Goal: Task Accomplishment & Management: Use online tool/utility

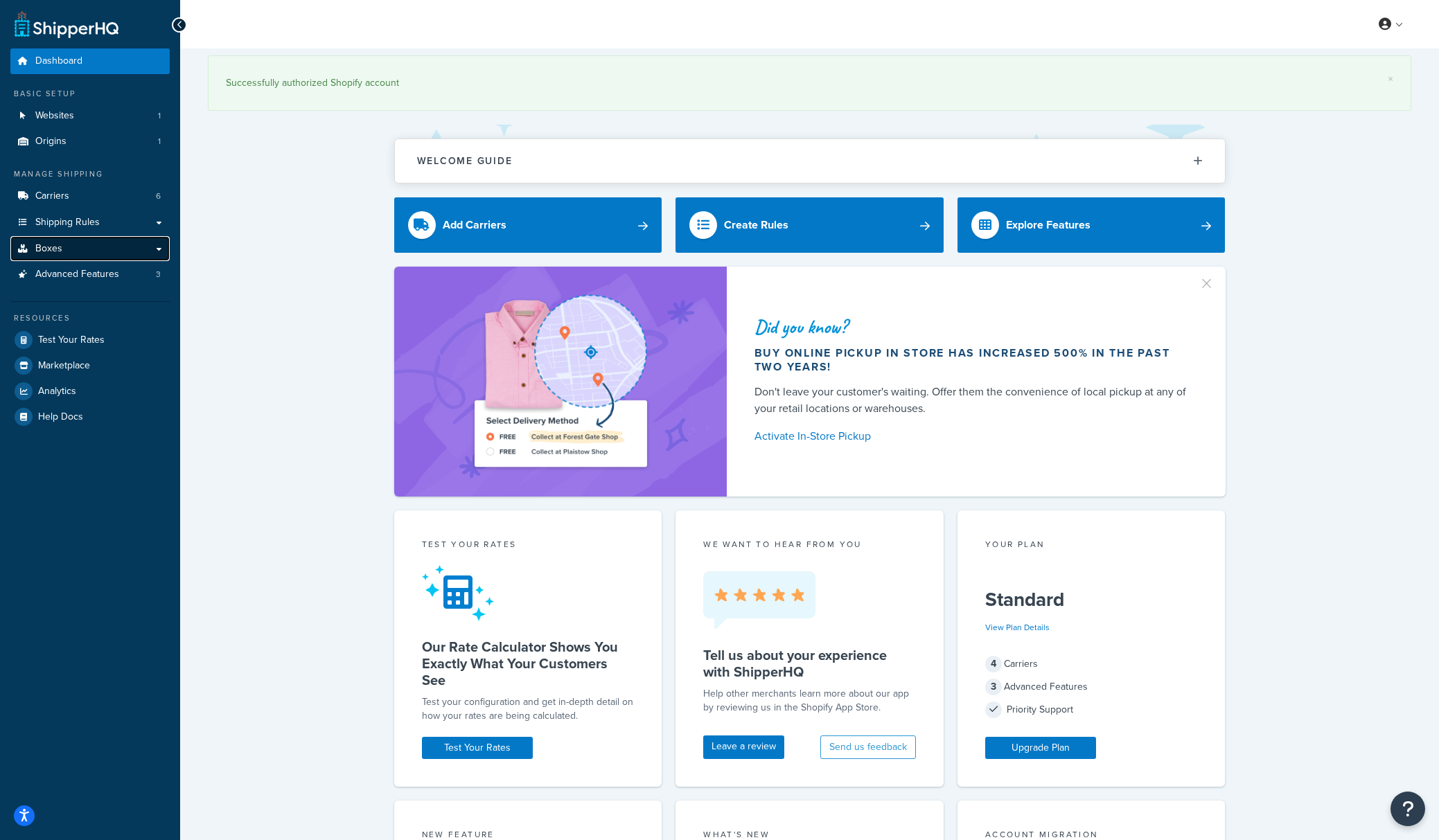
click at [80, 255] on link "Boxes" at bounding box center [89, 249] width 159 height 25
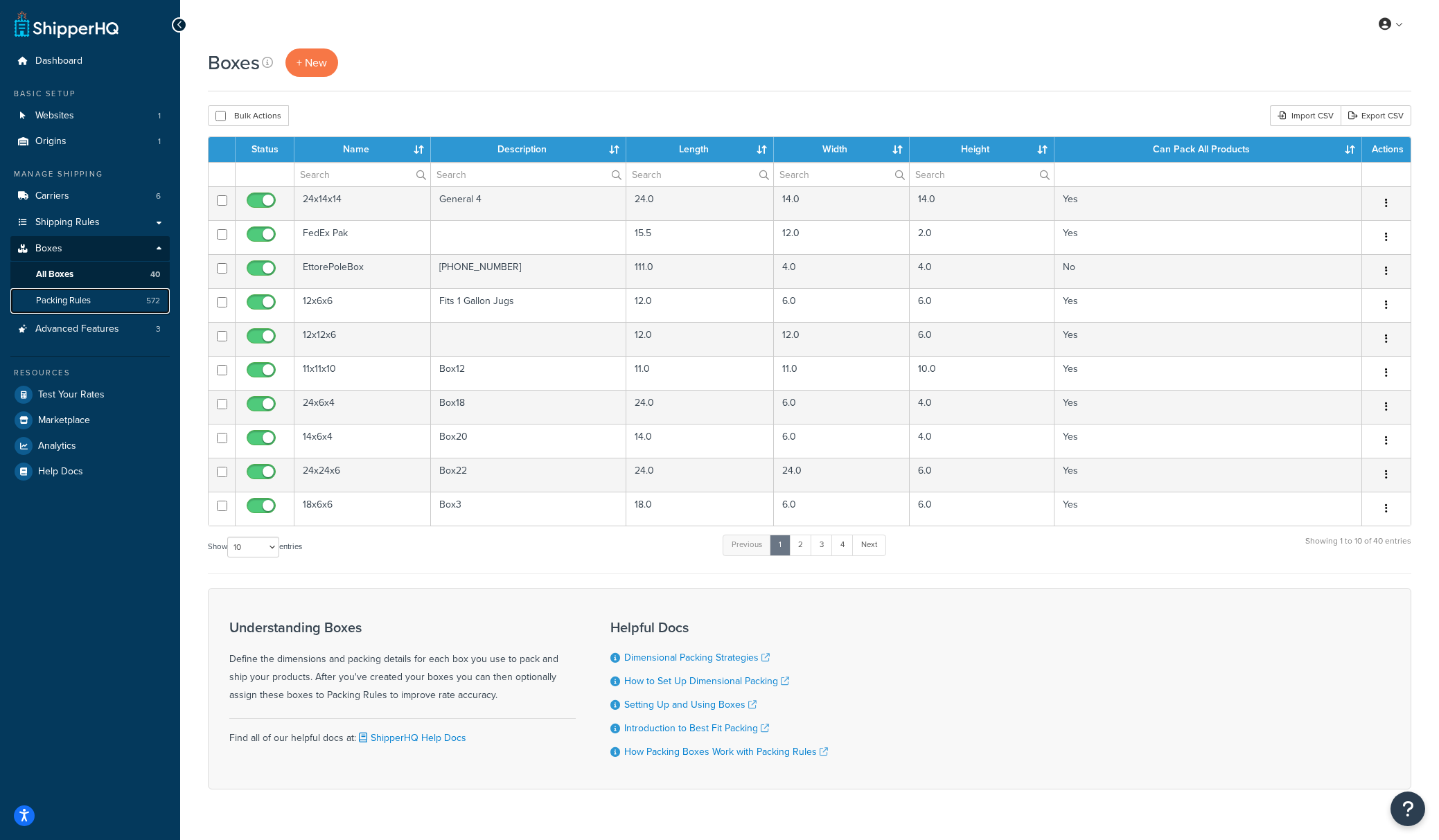
click at [97, 294] on link "Packing Rules 572" at bounding box center [89, 301] width 159 height 25
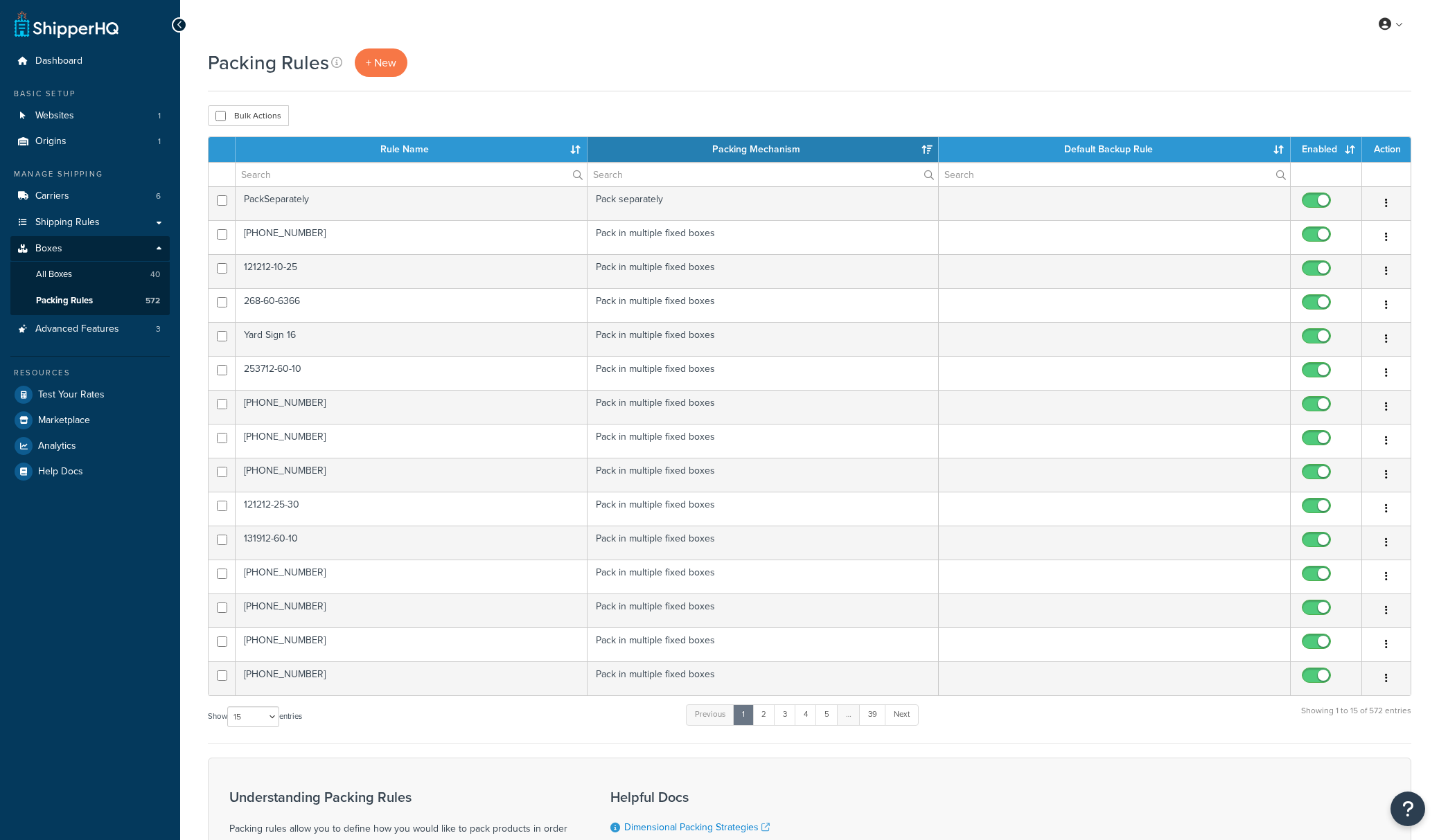
select select "15"
click at [297, 180] on input "text" at bounding box center [411, 175] width 351 height 24
paste input "209-27-424"
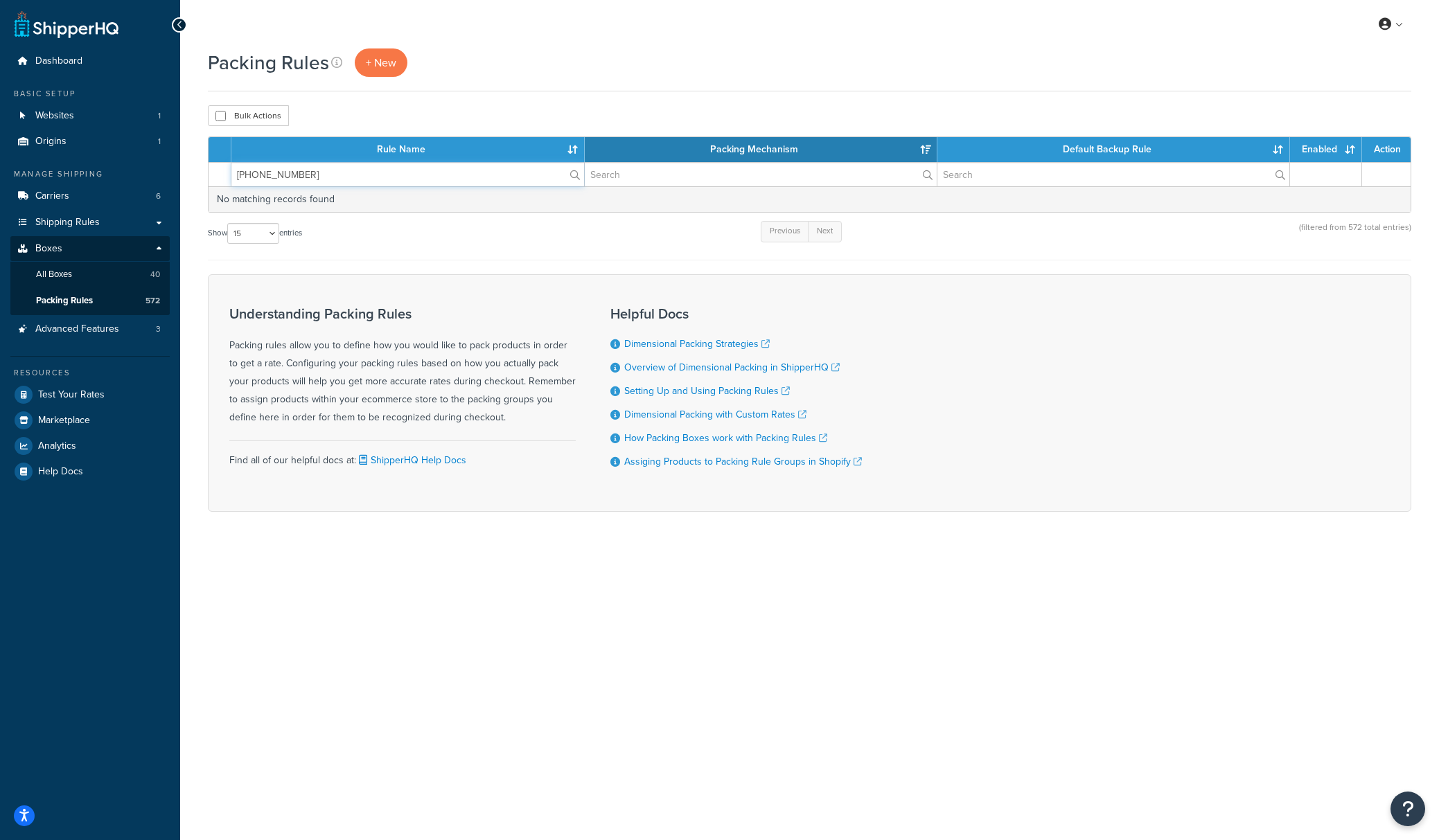
click at [270, 180] on input "209-27-424" at bounding box center [407, 175] width 352 height 24
click at [271, 181] on input "209-27-424" at bounding box center [407, 175] width 352 height 24
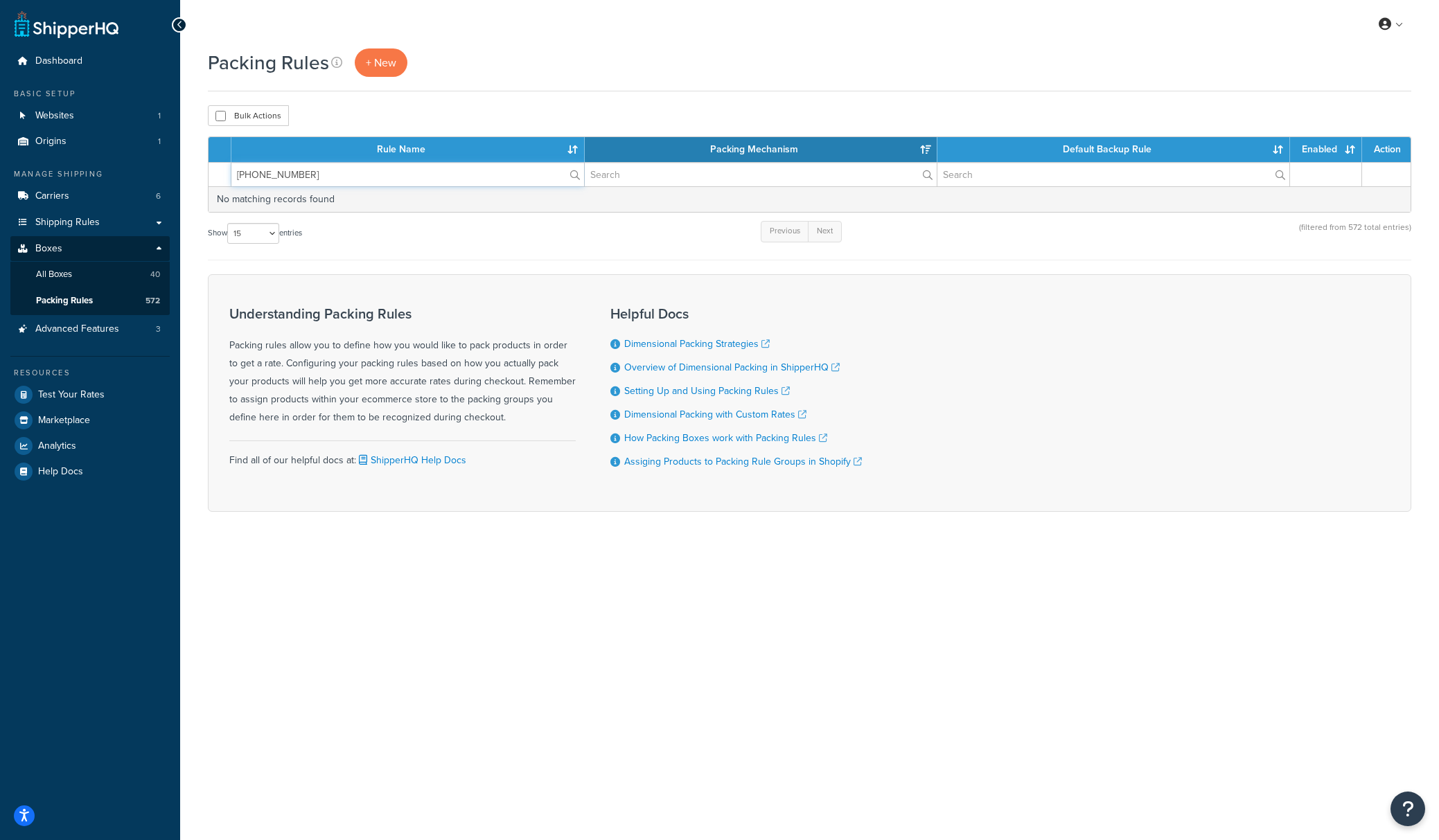
paste input "259"
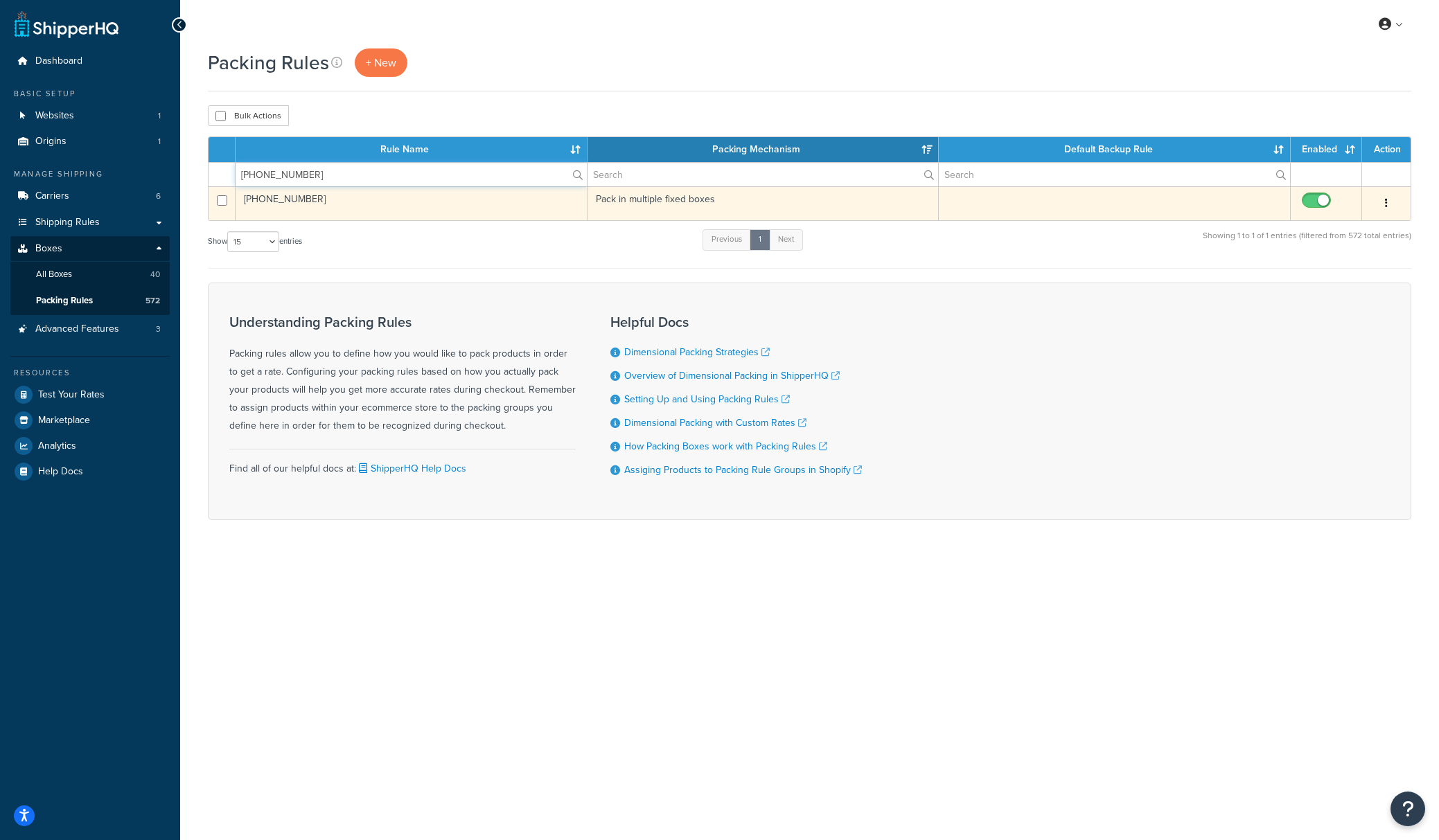
type input "[PHONE_NUMBER]"
click at [381, 196] on td "[PHONE_NUMBER]" at bounding box center [411, 203] width 352 height 34
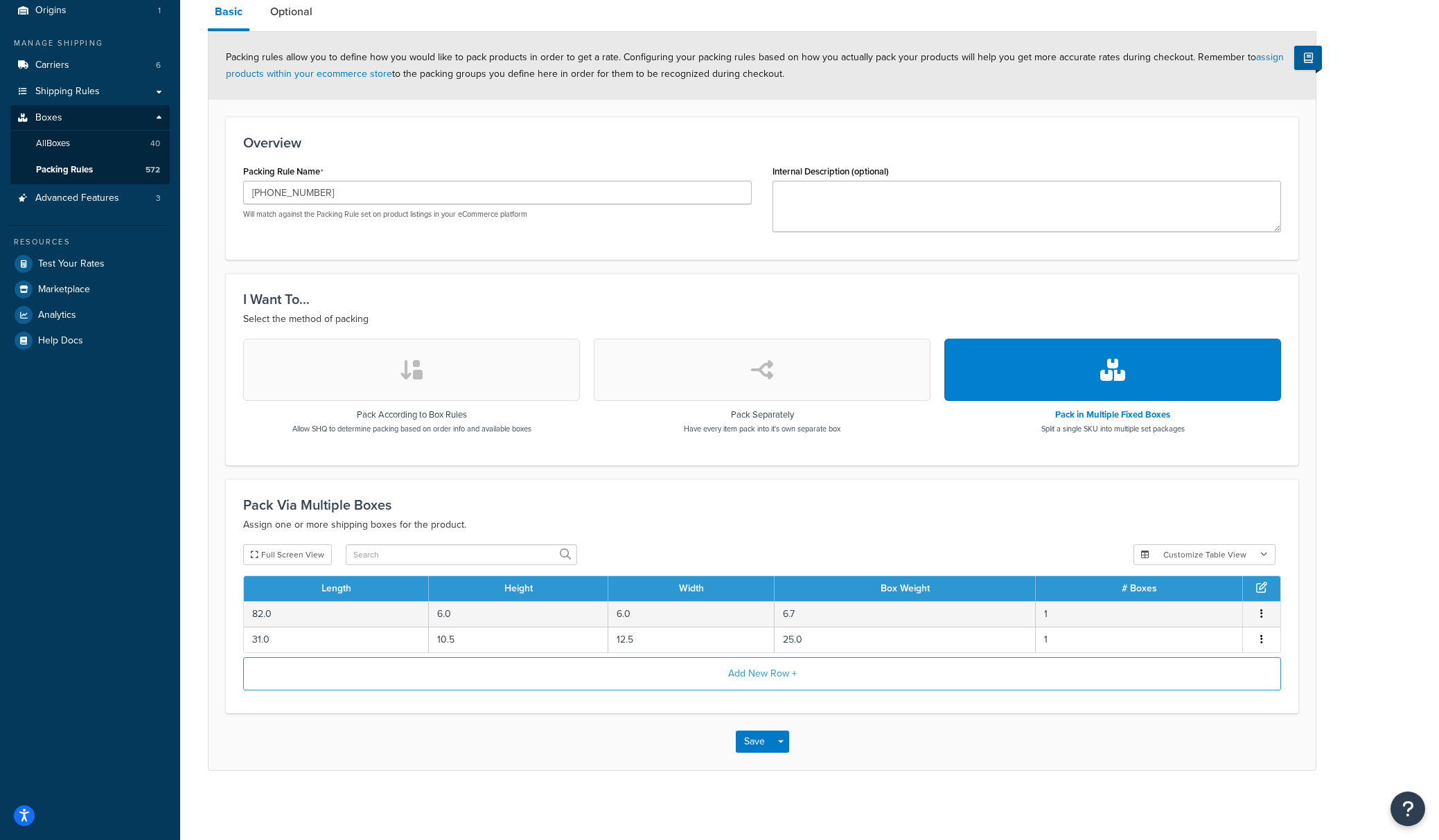
scroll to position [133, 0]
click at [784, 744] on button "Save Dropdown" at bounding box center [780, 742] width 17 height 22
click at [794, 800] on button "Save and Duplicate" at bounding box center [802, 796] width 134 height 29
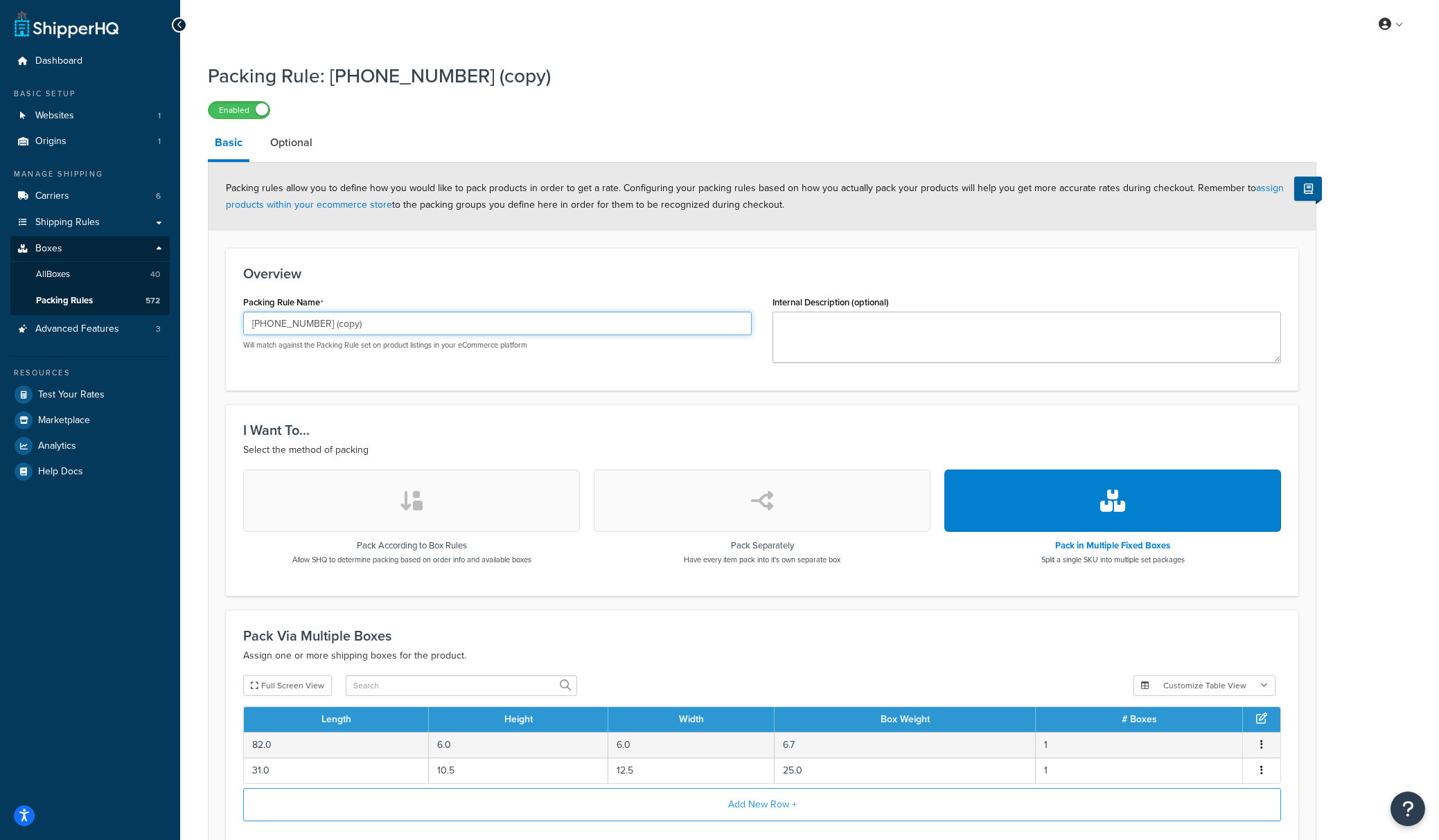
click at [524, 332] on input "[PHONE_NUMBER] (copy)" at bounding box center [497, 324] width 509 height 24
click at [524, 331] on input "209-27-259 (copy)" at bounding box center [497, 324] width 509 height 24
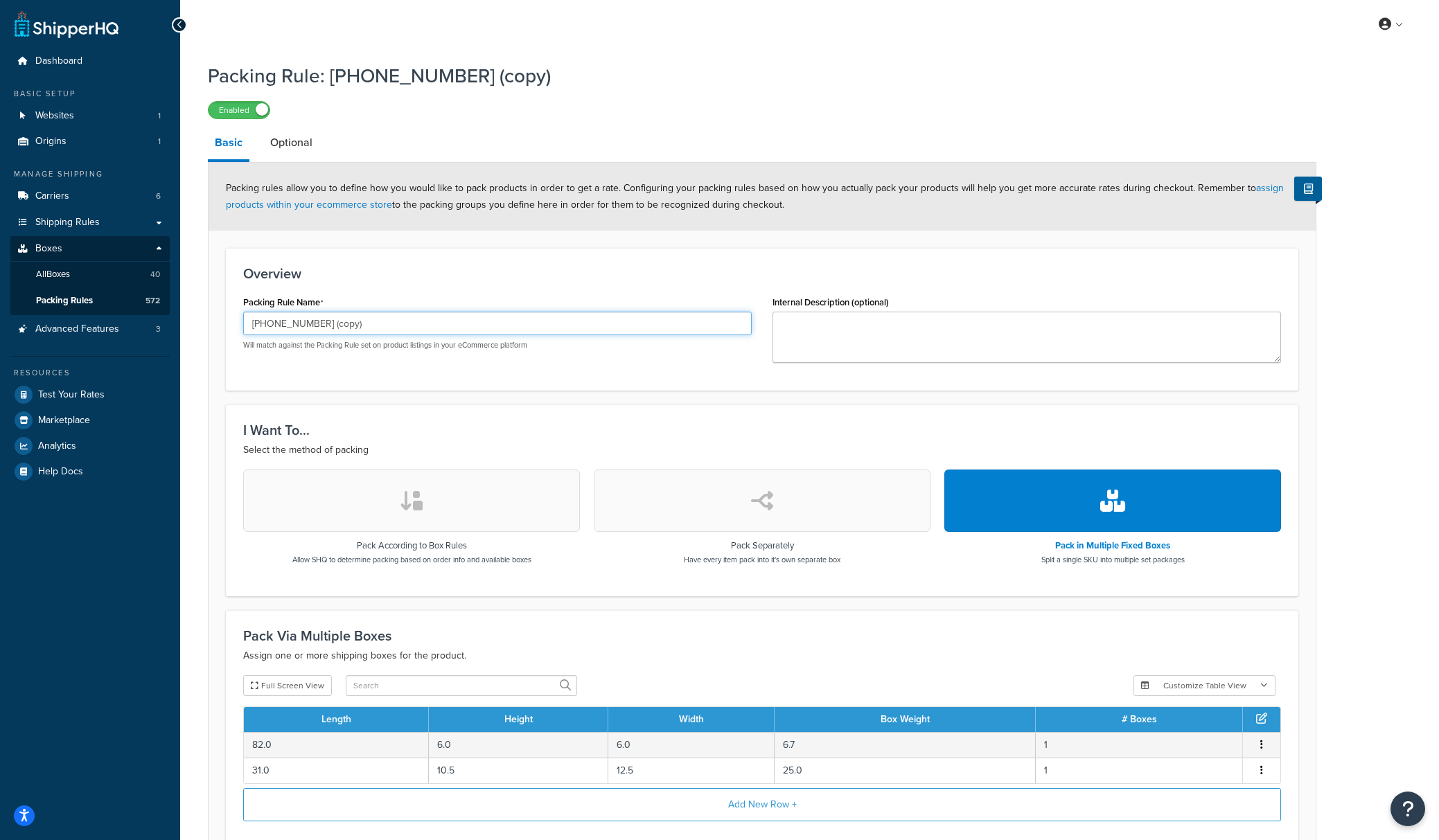
paste input "622"
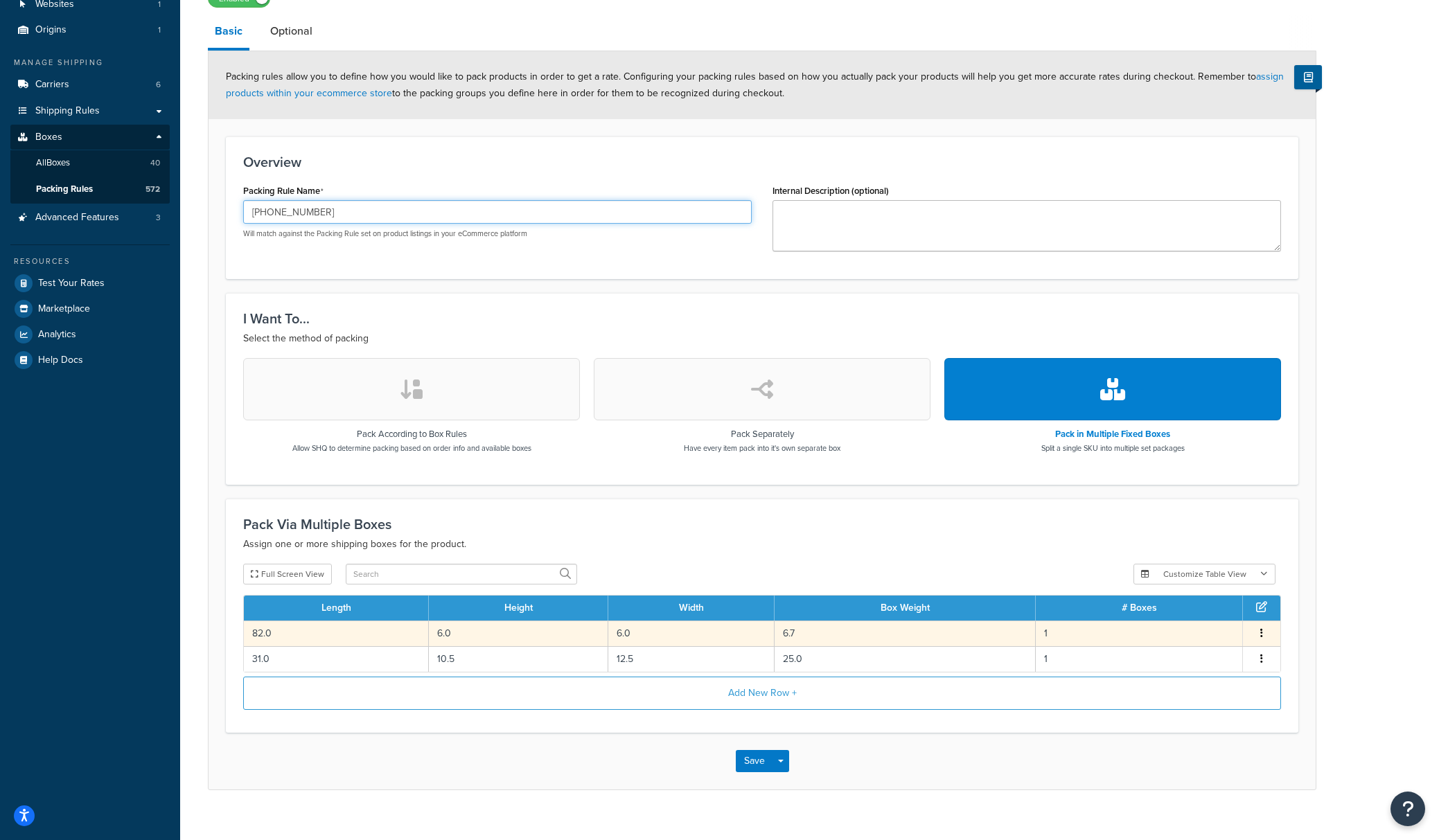
scroll to position [133, 0]
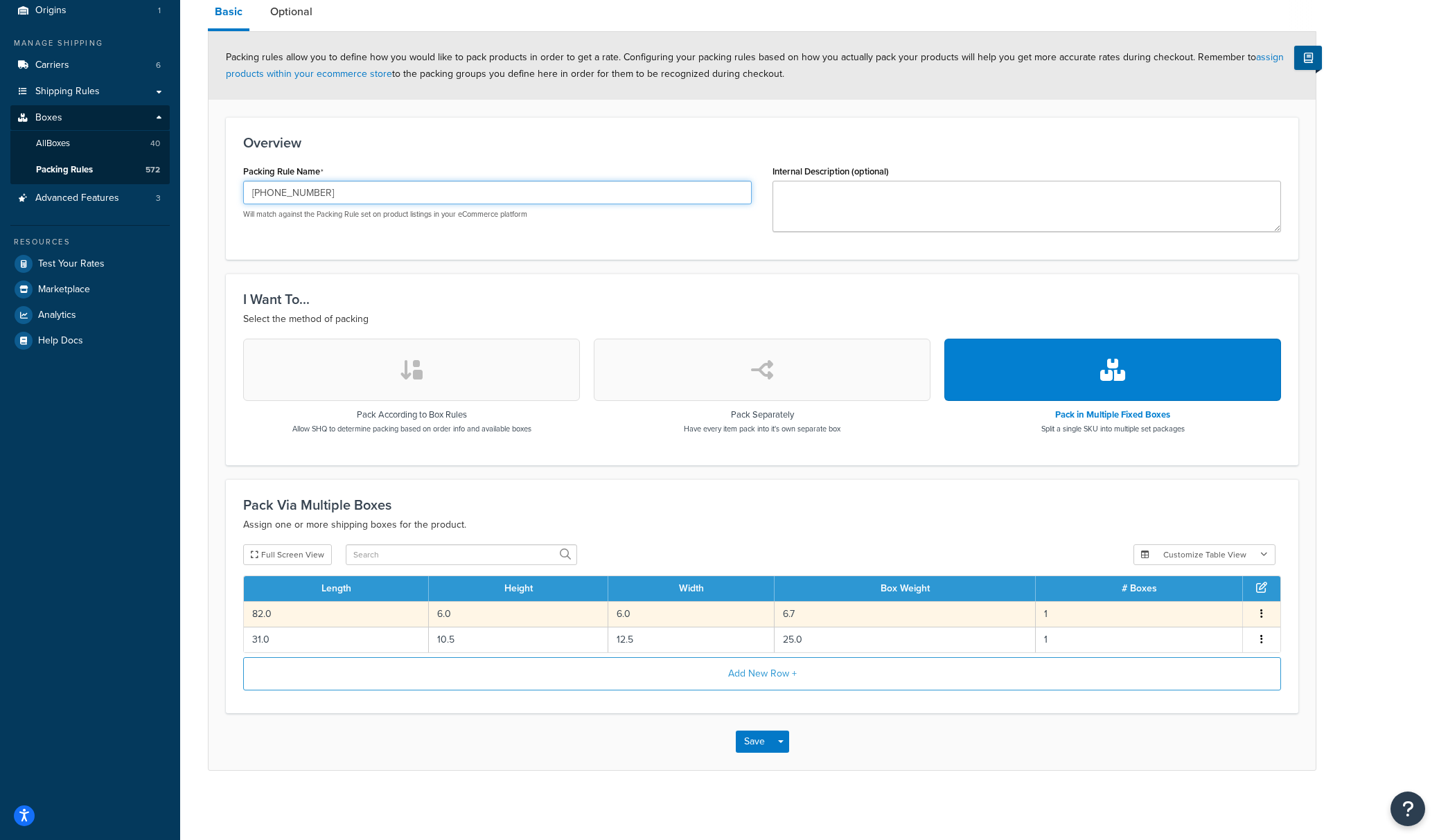
type input "209-27-622"
click at [828, 614] on td "6.7" at bounding box center [905, 614] width 261 height 25
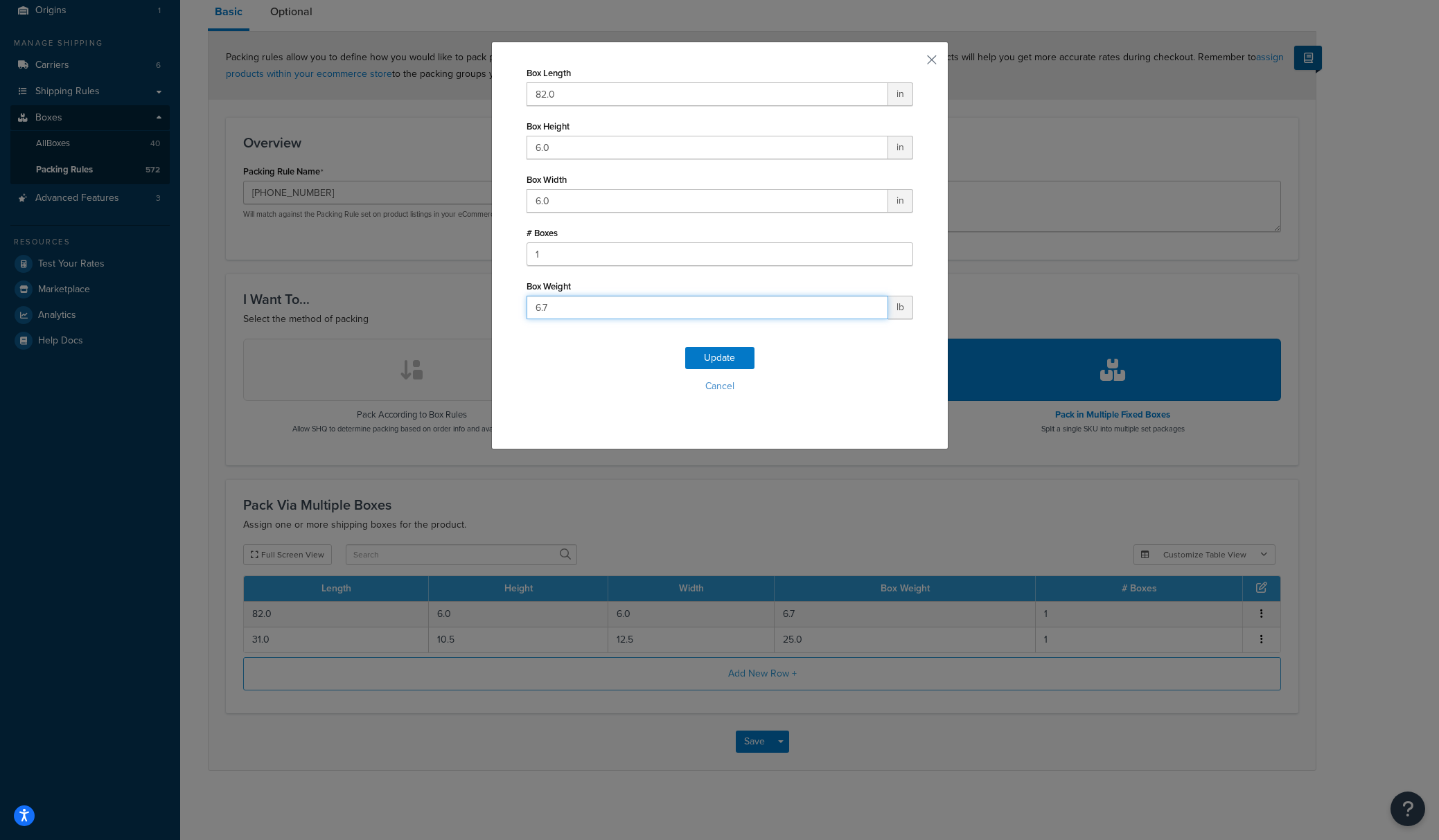
click at [585, 301] on input "6.7" at bounding box center [707, 308] width 362 height 24
type input "6.3"
click at [711, 355] on button "Update" at bounding box center [720, 358] width 70 height 22
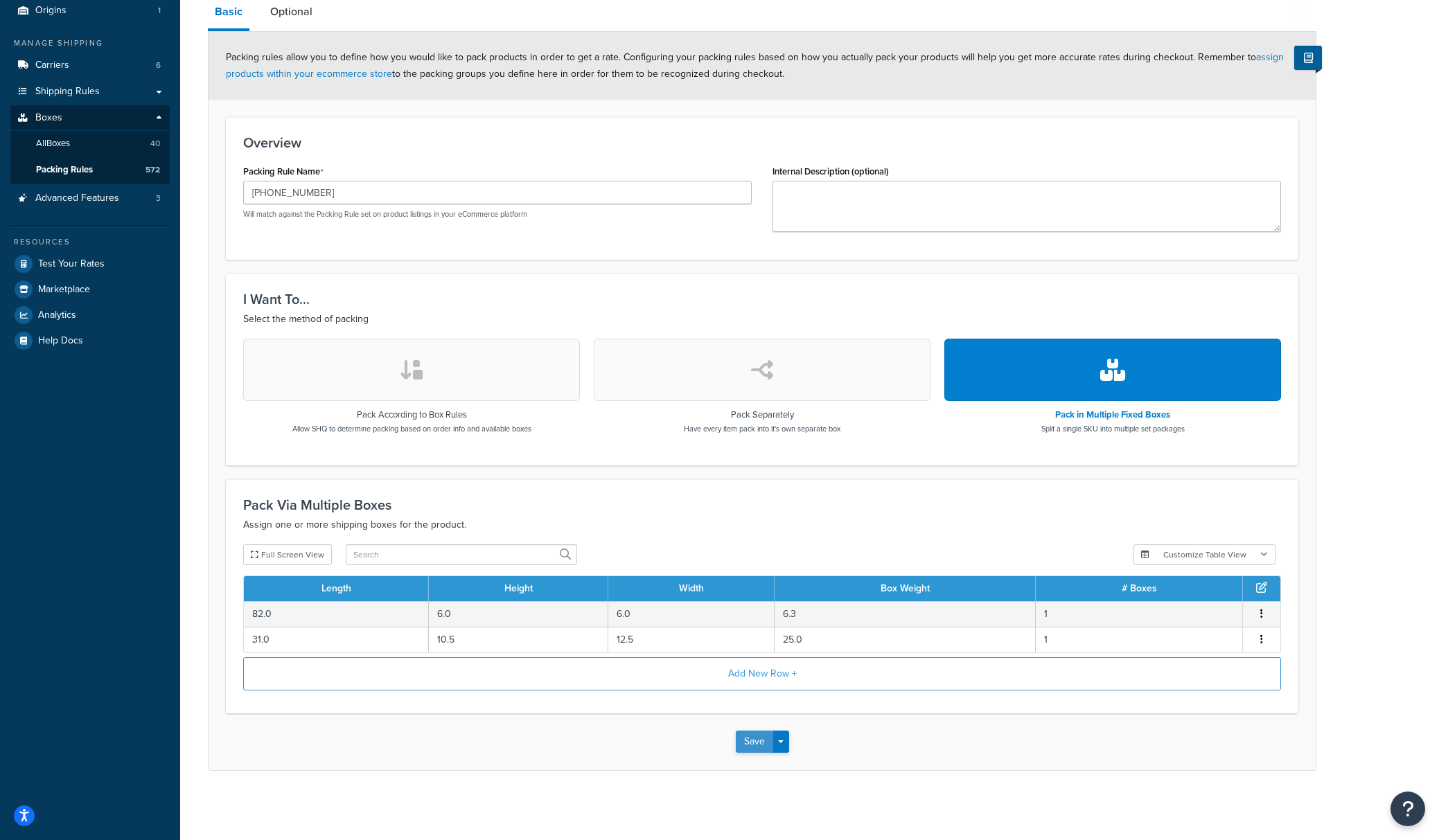
click at [753, 742] on button "Save" at bounding box center [754, 742] width 37 height 22
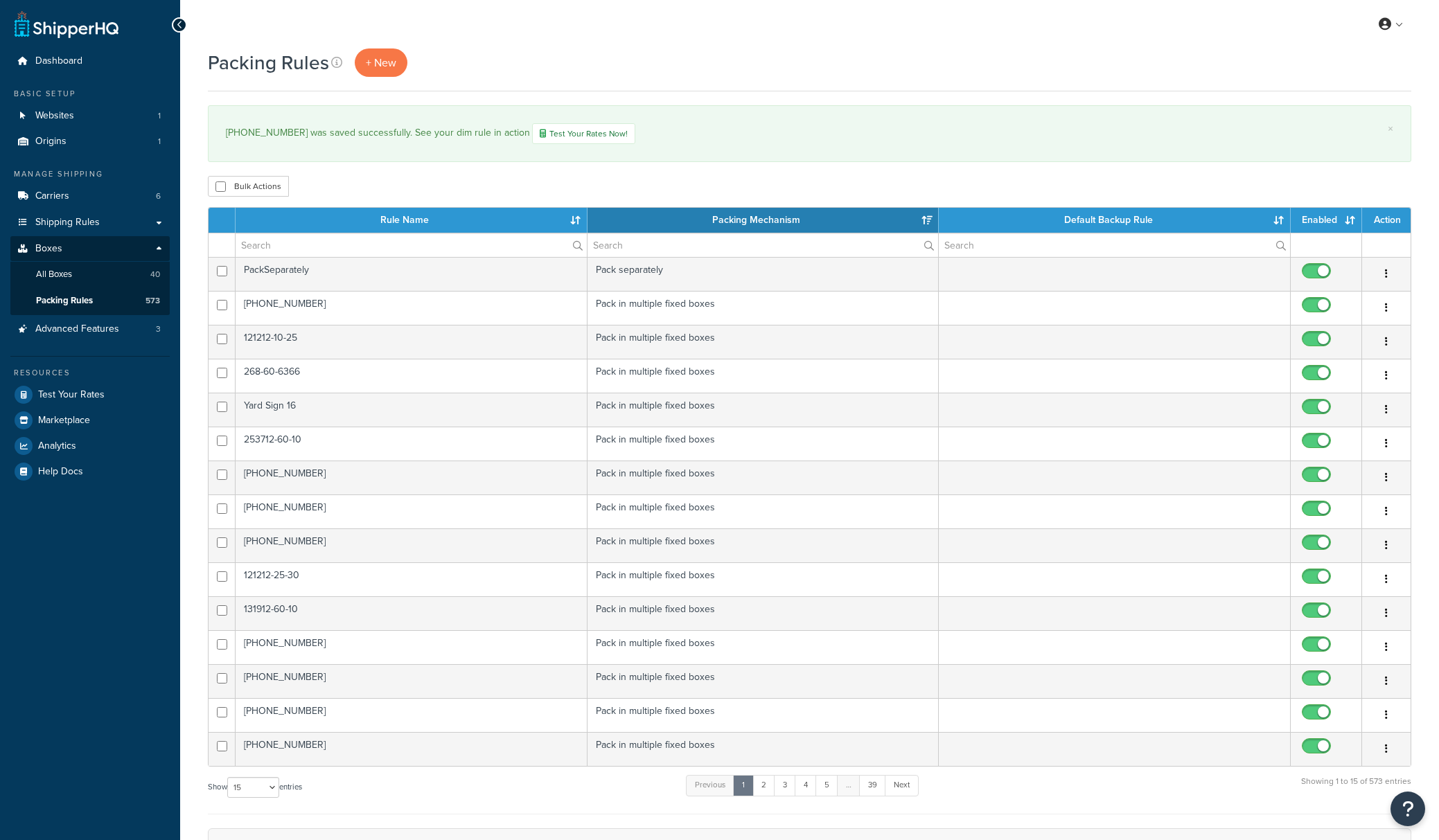
select select "15"
click at [346, 244] on input "text" at bounding box center [411, 245] width 351 height 24
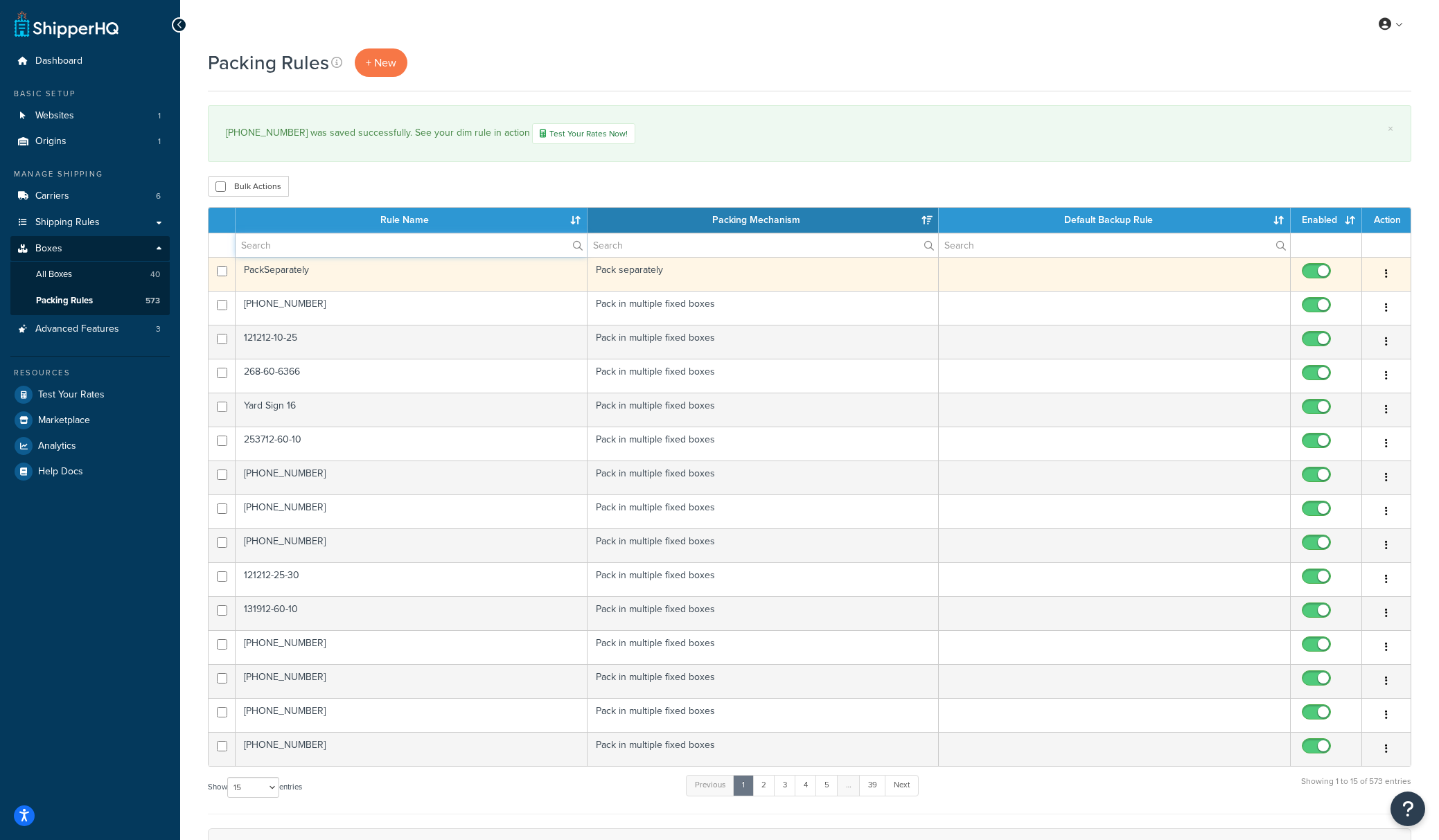
paste input "[PHONE_NUMBER]"
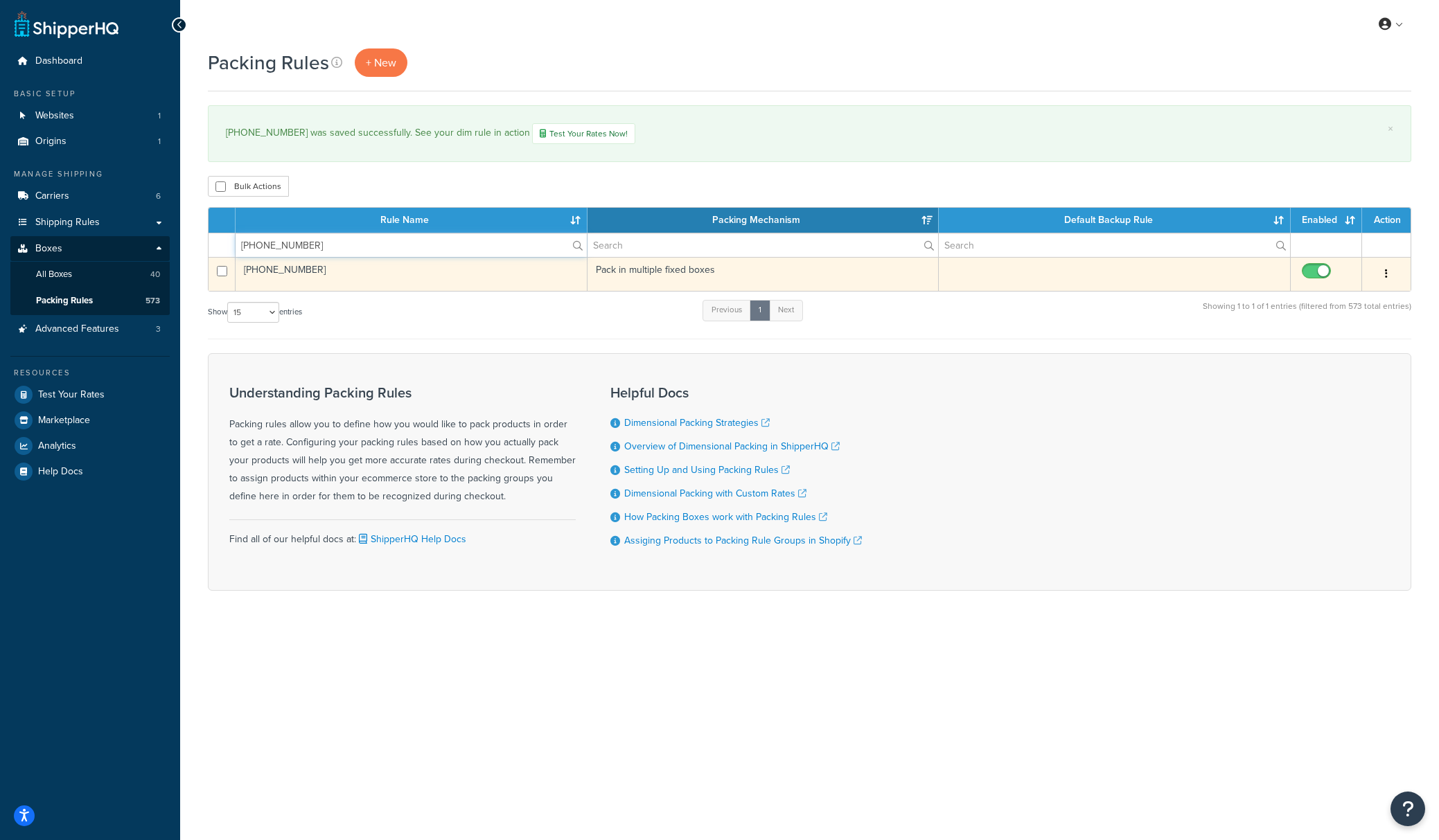
type input "[PHONE_NUMBER]"
click at [314, 282] on td "209-27-622" at bounding box center [411, 274] width 352 height 34
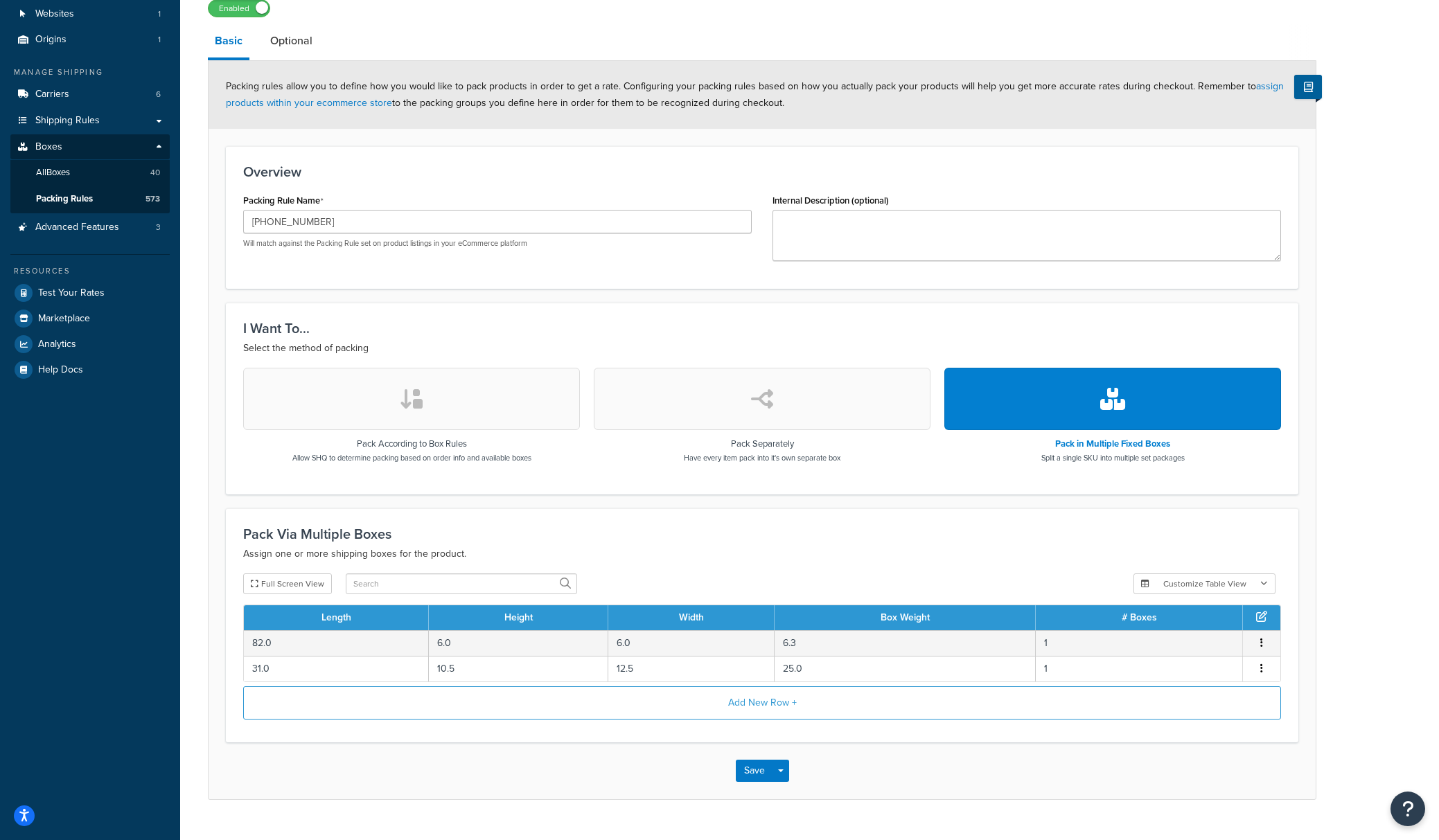
scroll to position [133, 0]
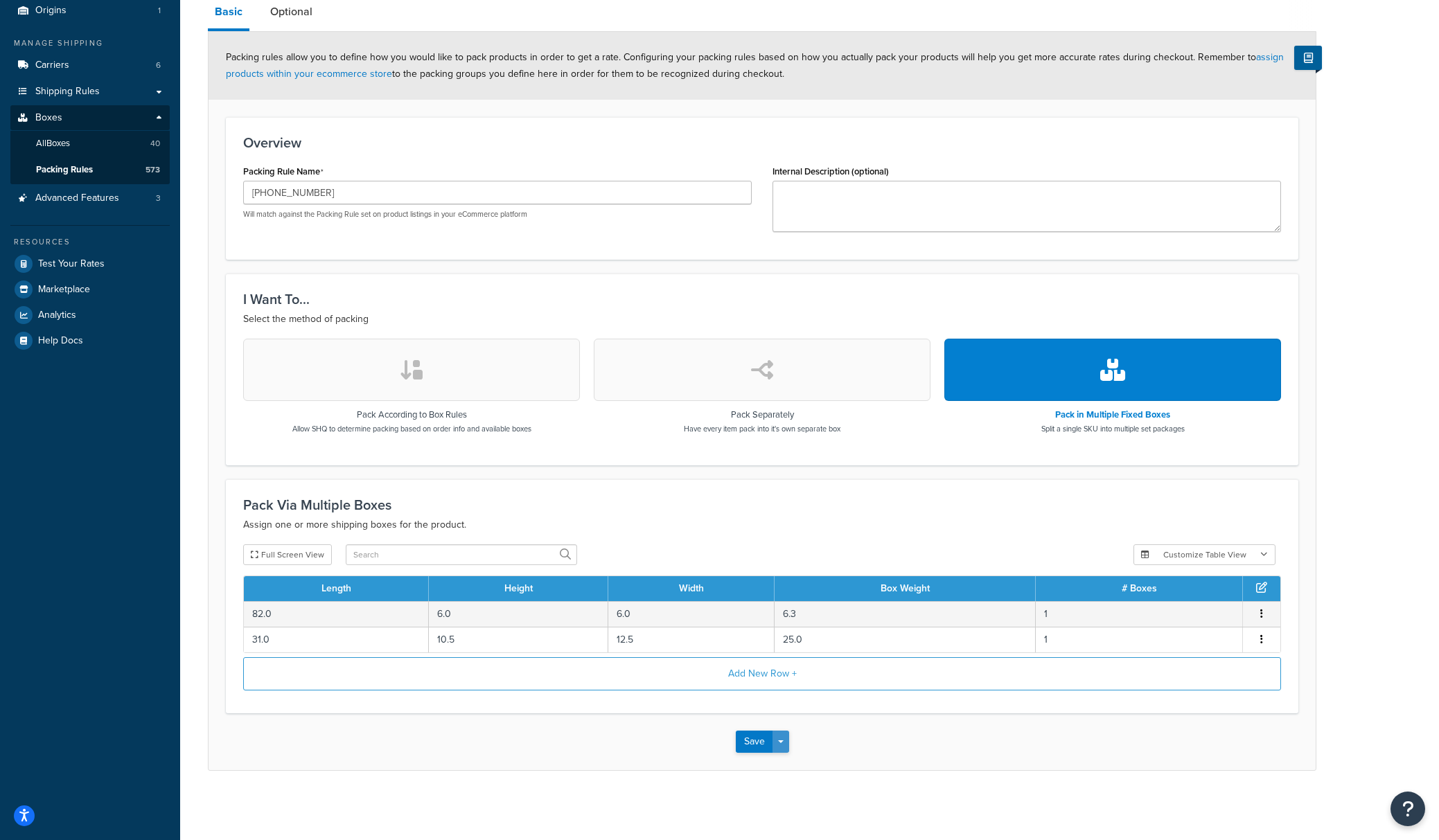
click at [782, 737] on button "Save Dropdown" at bounding box center [780, 742] width 17 height 22
click at [776, 791] on button "Save and Duplicate" at bounding box center [802, 796] width 134 height 29
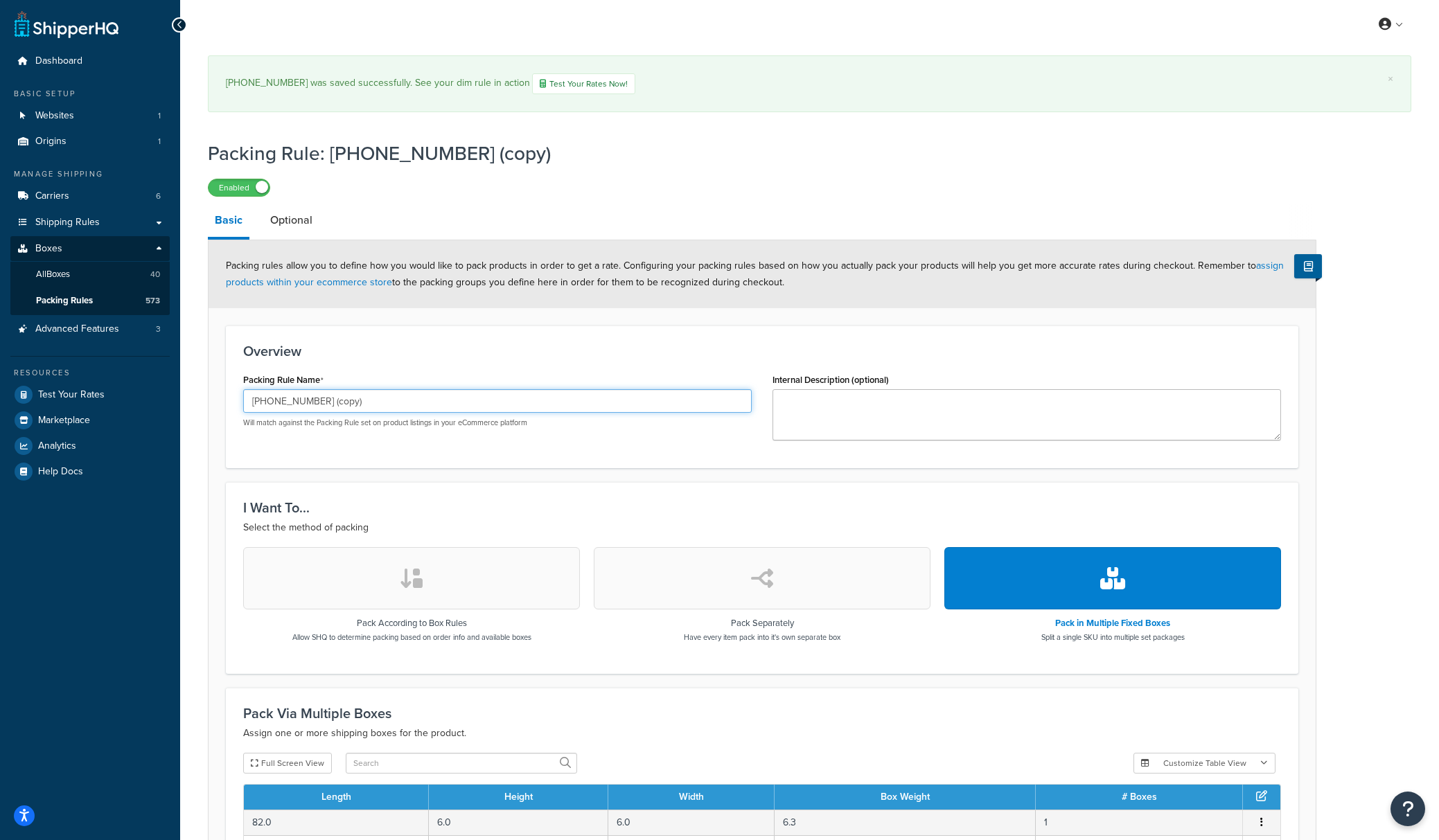
click at [456, 394] on input "[PHONE_NUMBER] (copy)" at bounding box center [497, 401] width 509 height 24
paste input "3"
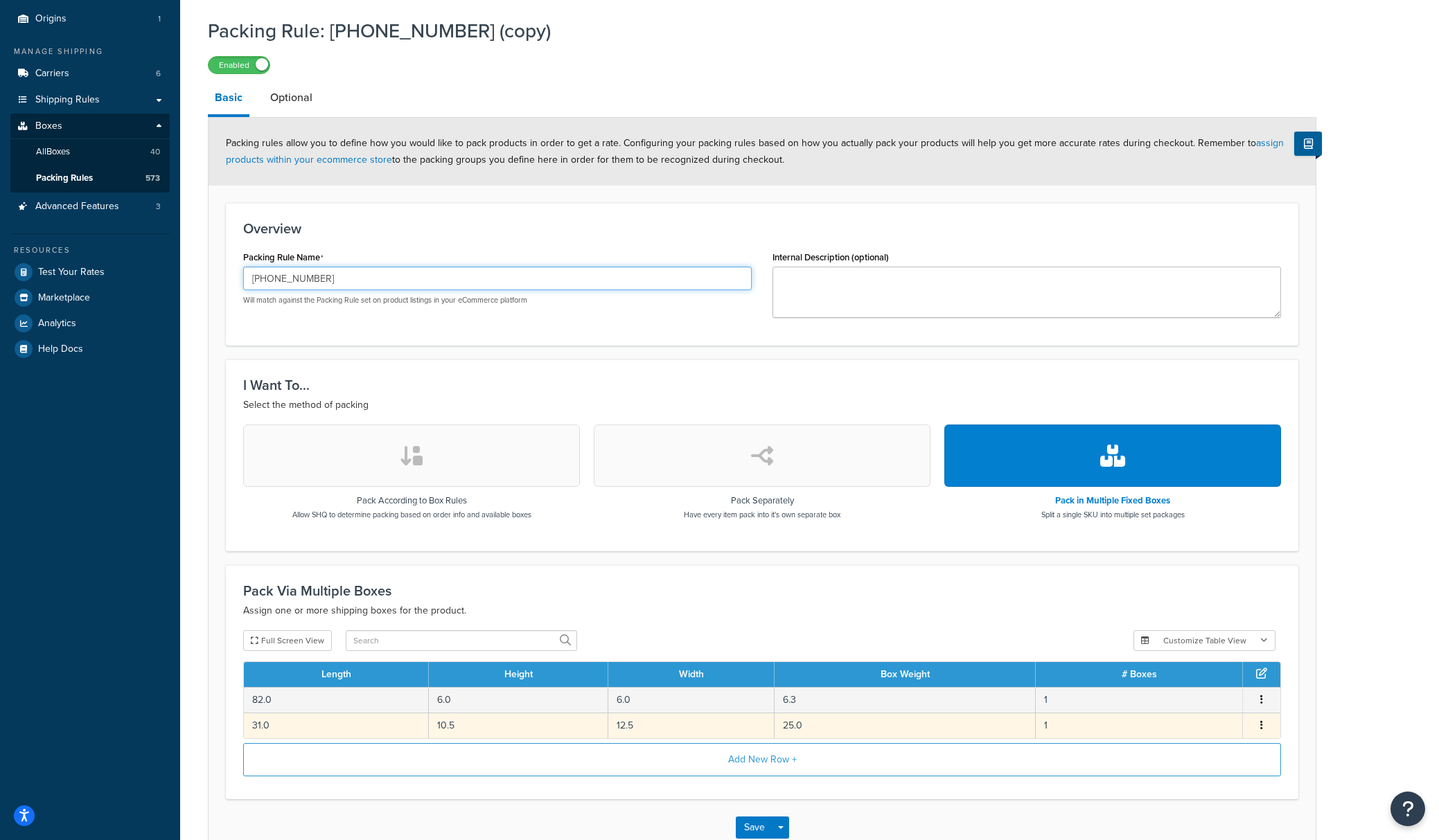
scroll to position [131, 0]
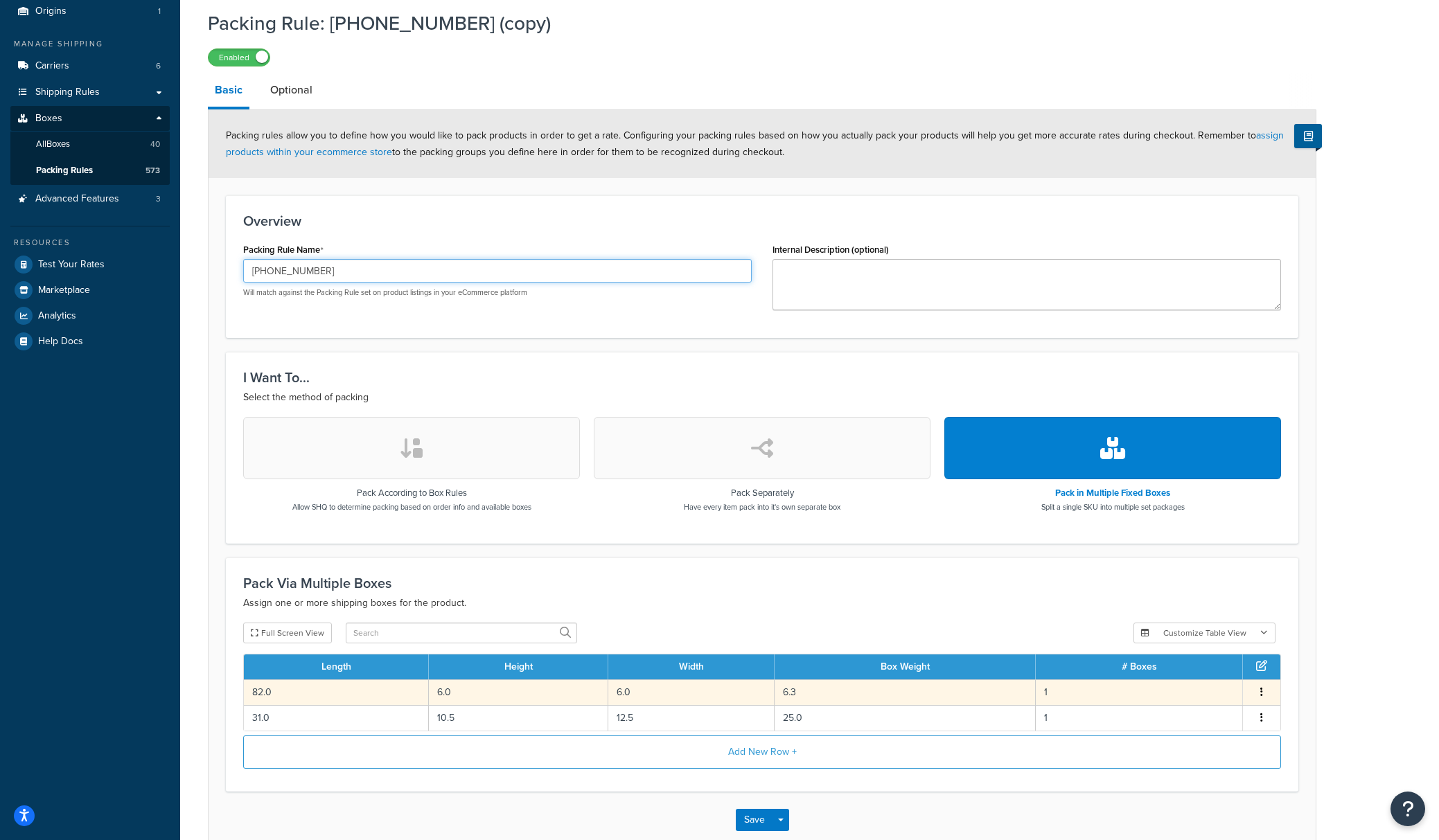
type input "[PHONE_NUMBER]"
click at [811, 698] on td "6.3" at bounding box center [905, 692] width 261 height 25
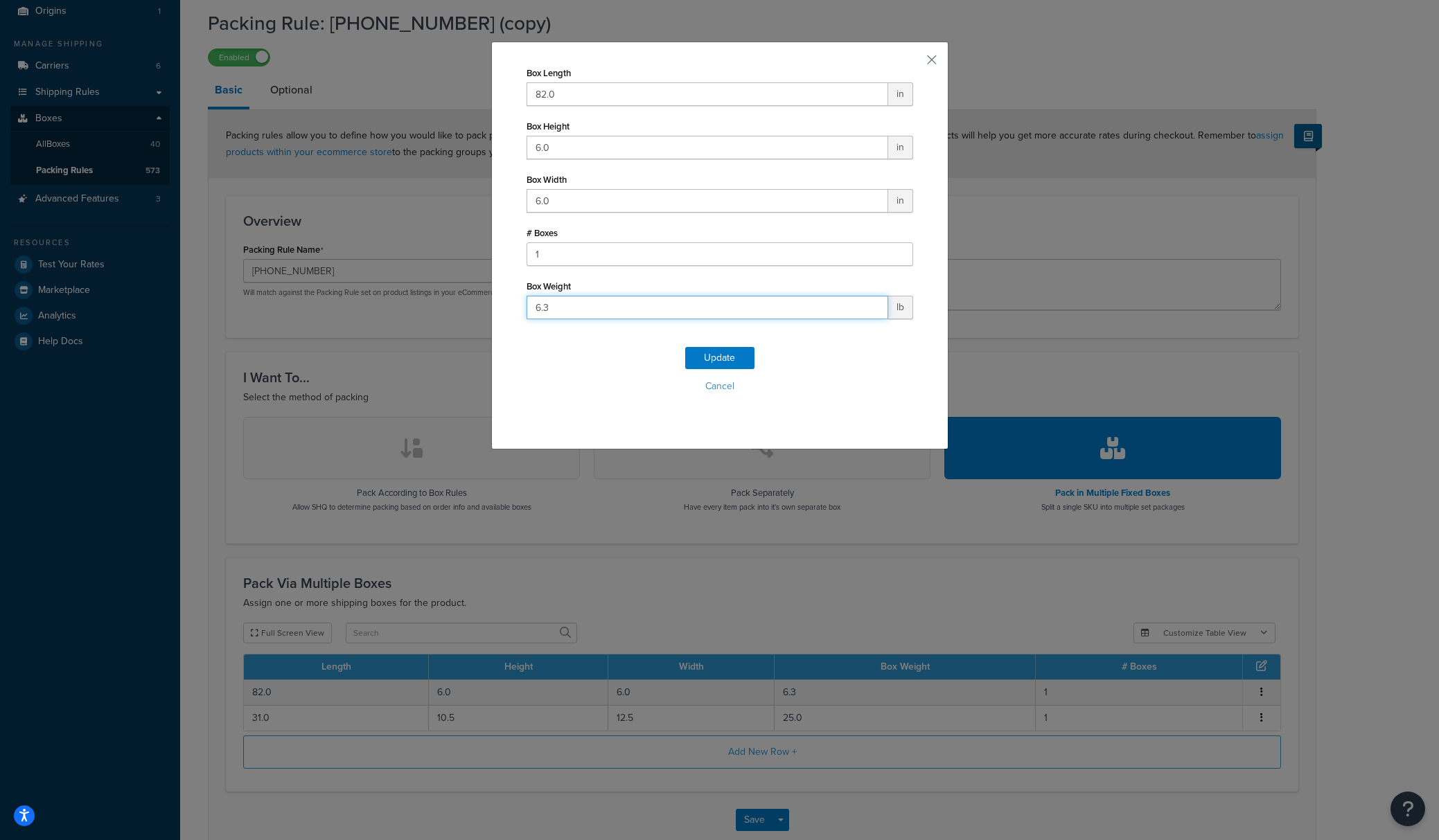
click at [614, 309] on input "6.3" at bounding box center [707, 308] width 362 height 24
type input "6.5"
click at [703, 365] on button "Update" at bounding box center [720, 358] width 70 height 22
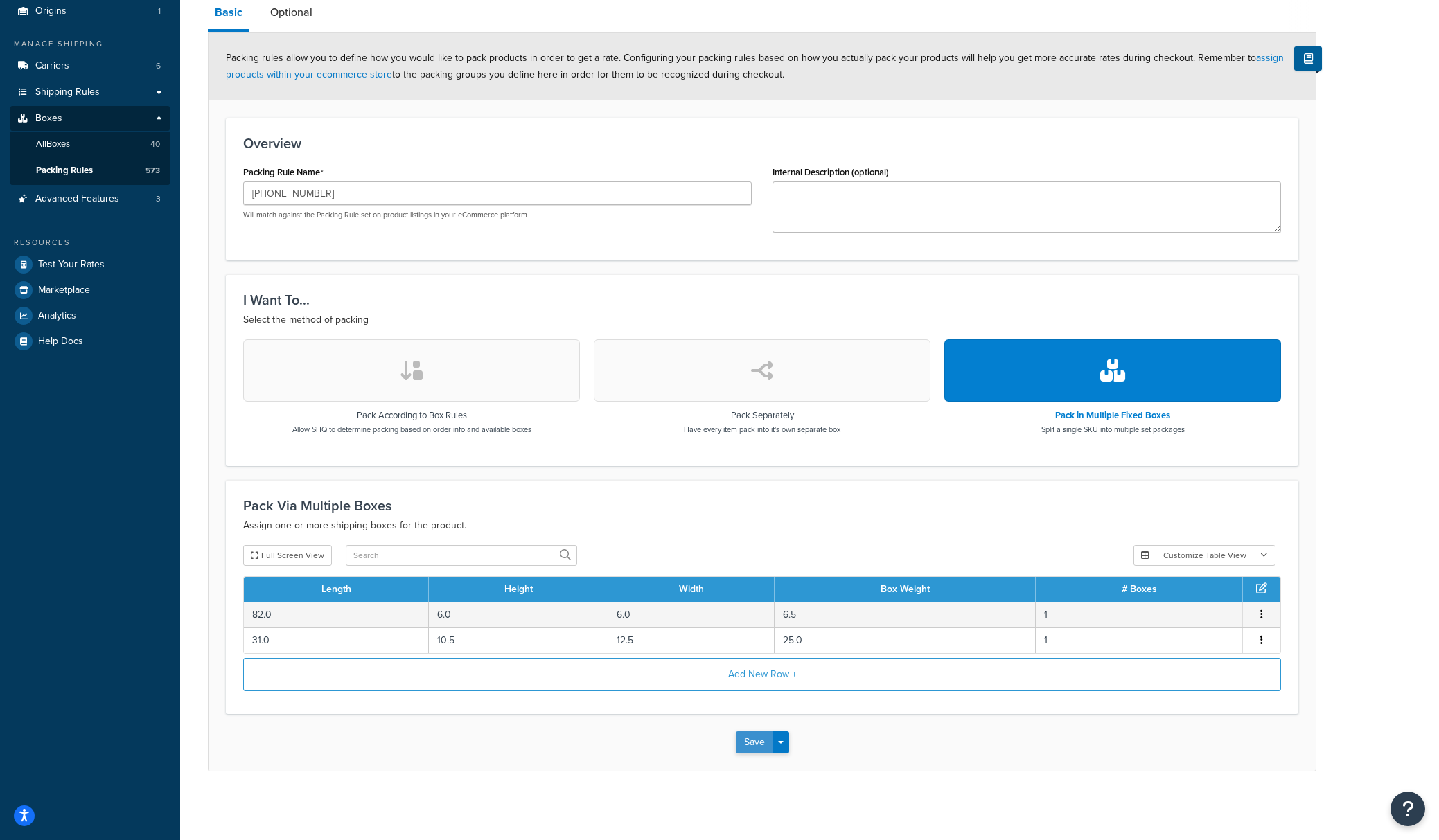
click at [741, 741] on button "Save" at bounding box center [754, 743] width 37 height 22
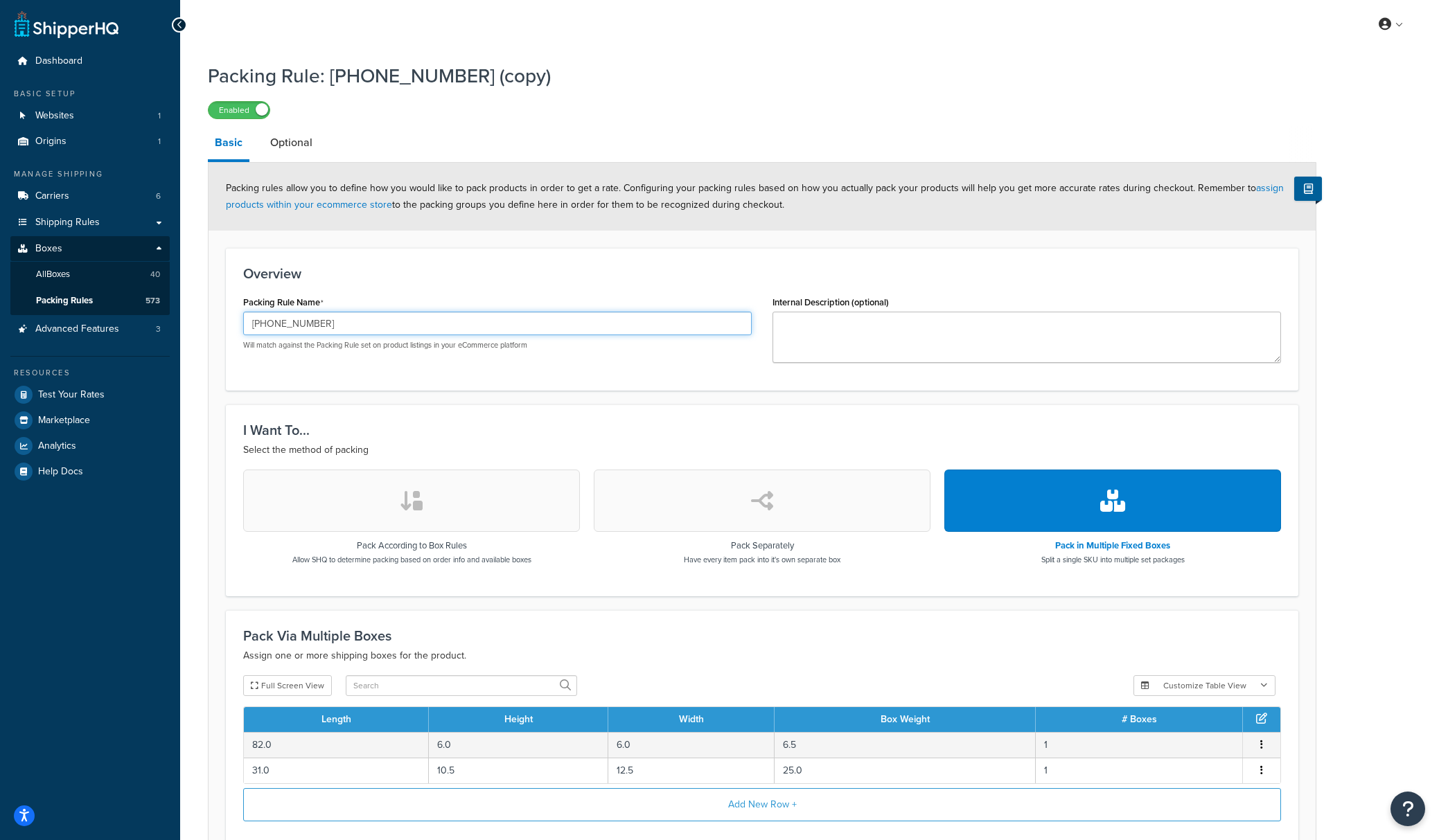
click at [373, 320] on input "209-27-623" at bounding box center [497, 324] width 509 height 24
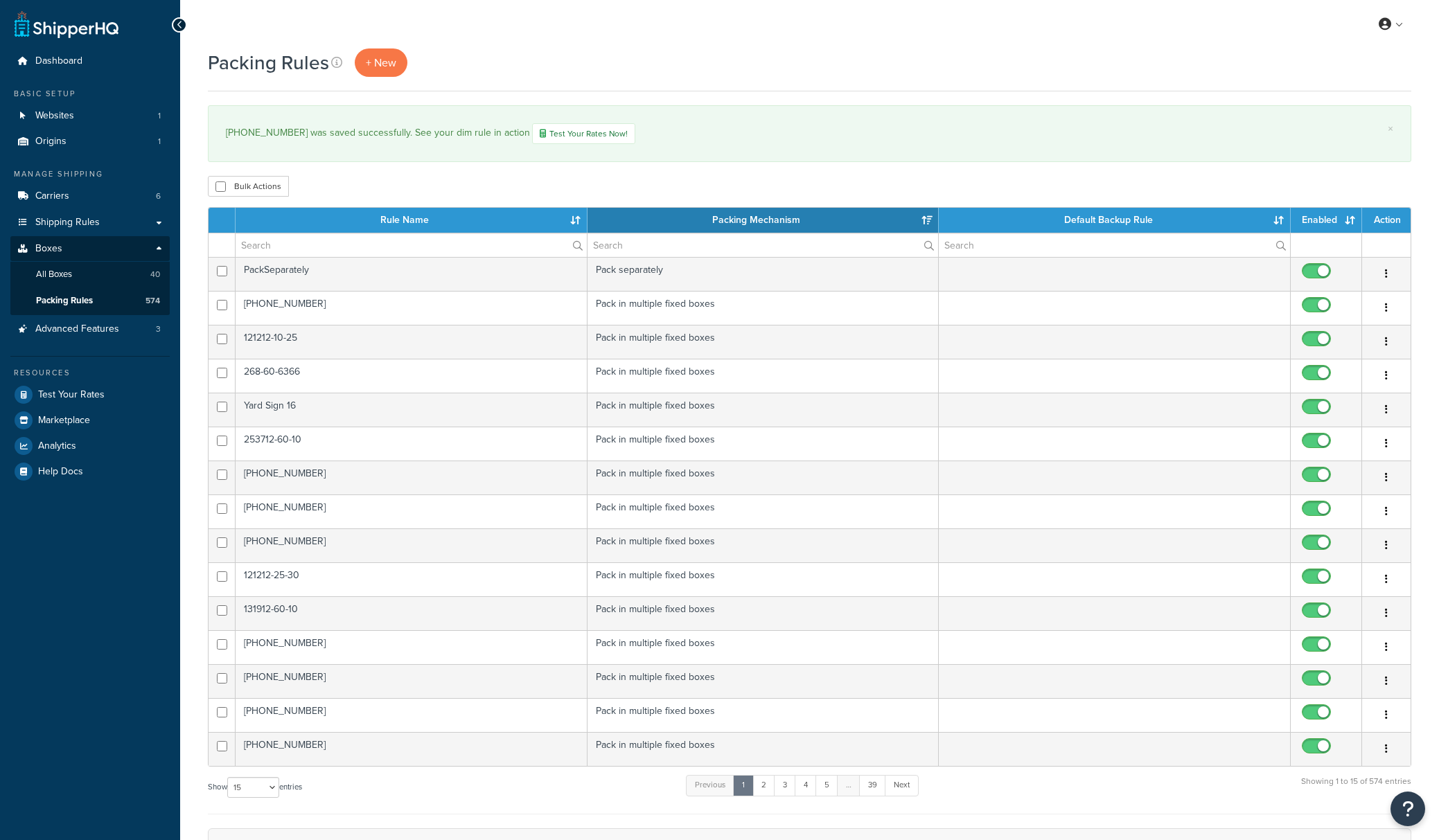
select select "15"
